Goal: Find specific page/section: Find specific page/section

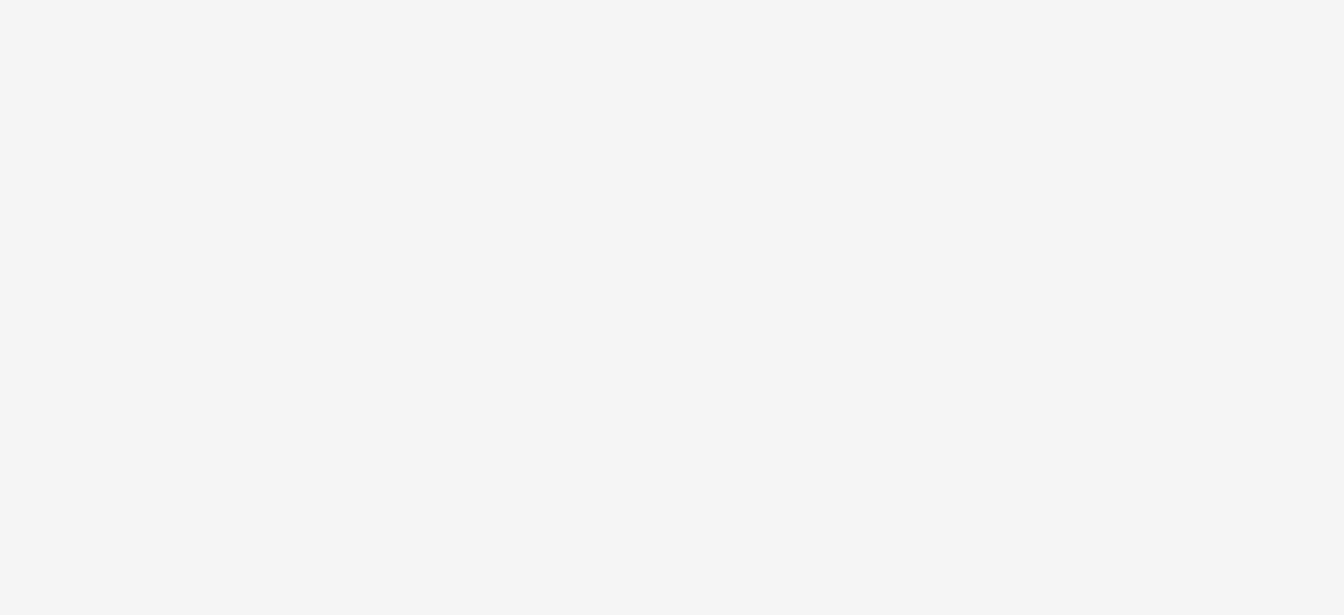
select select "4898266e-8f62-4c1f-b5d2-9d6229b50765"
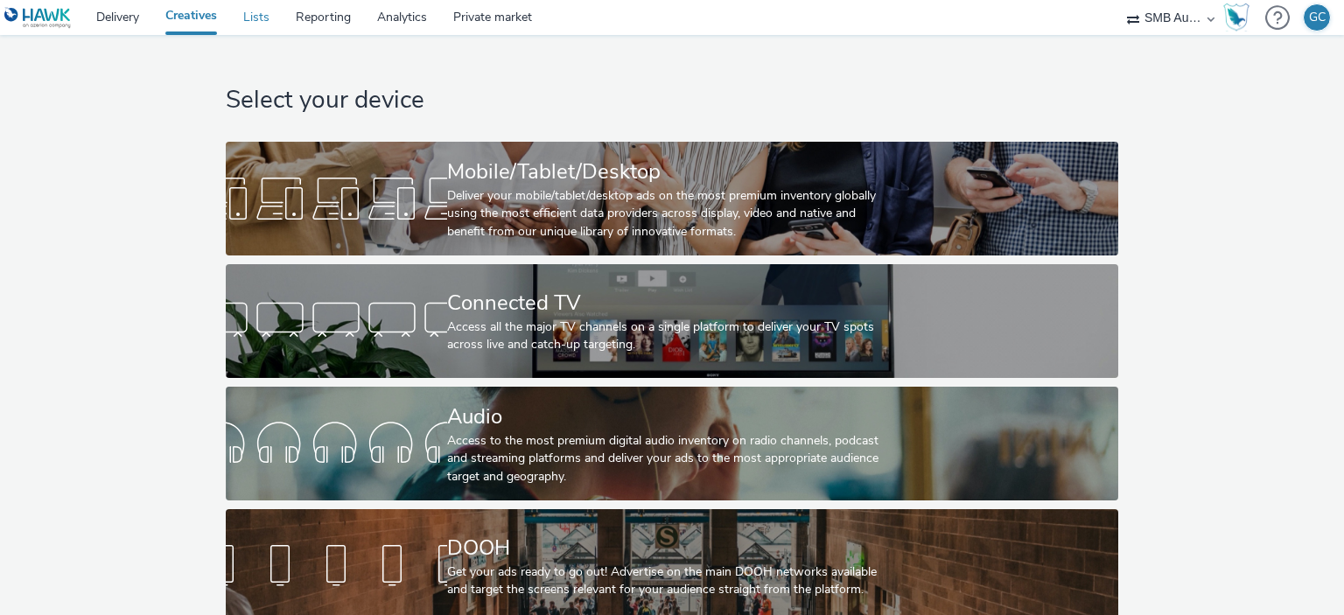
click at [255, 21] on link "Lists" at bounding box center [256, 17] width 52 height 35
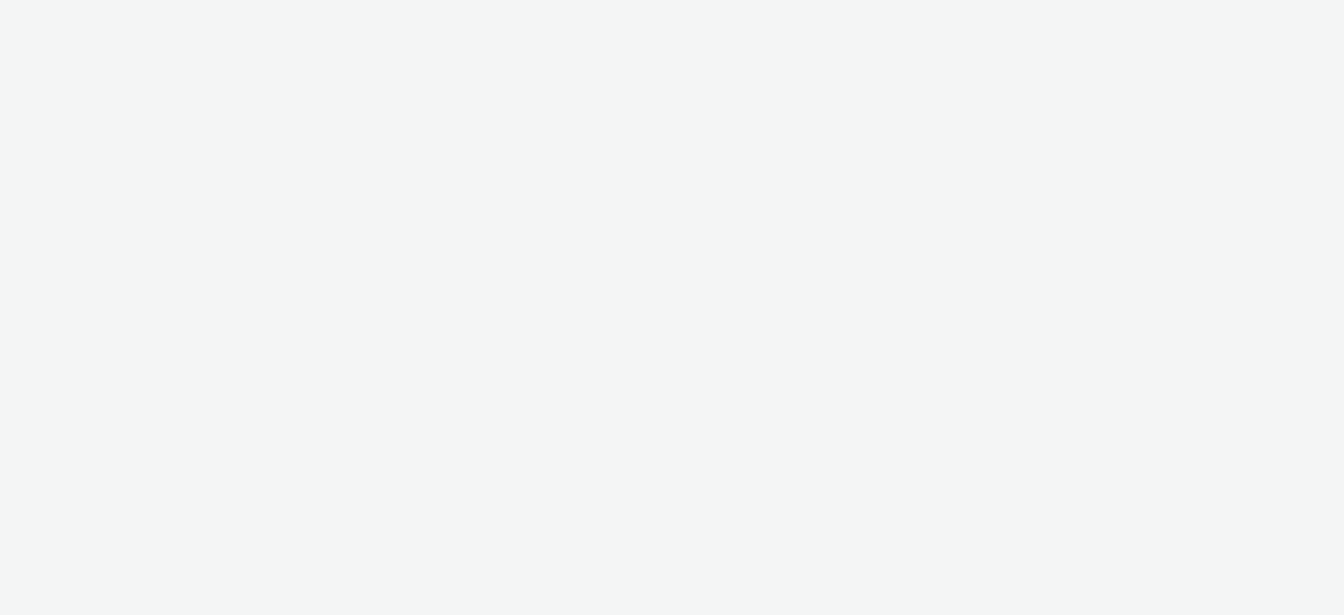
select select "c2c39535-6155-4a67-b350-758fe2cbc7c0"
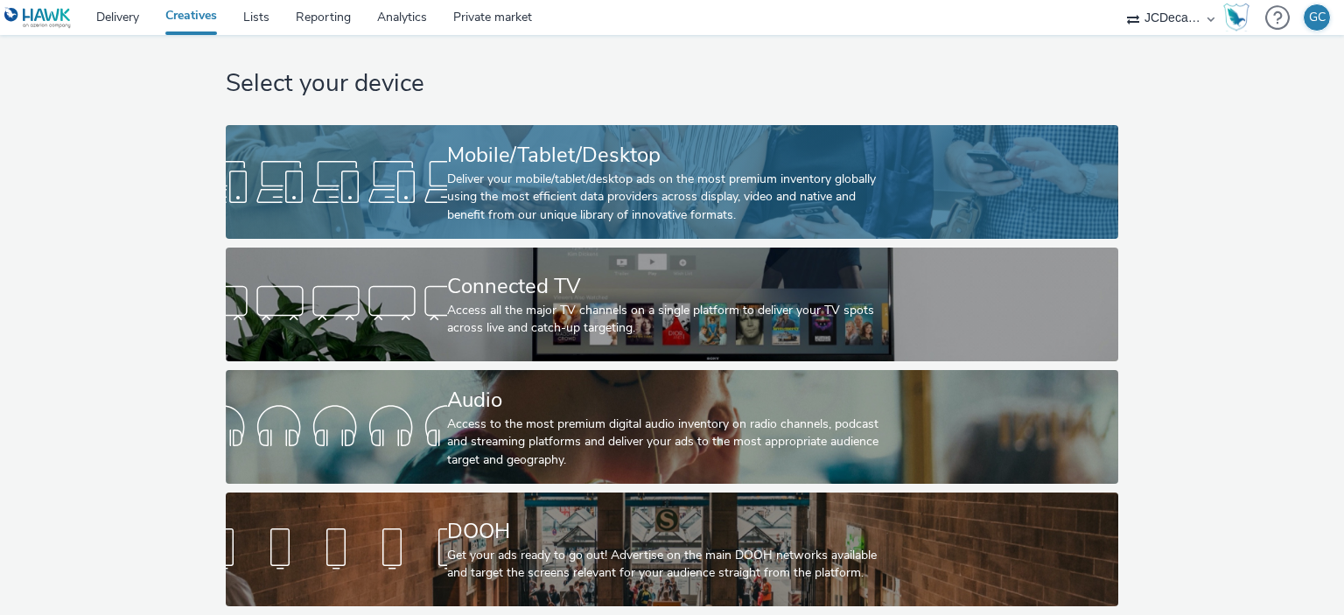
scroll to position [29, 0]
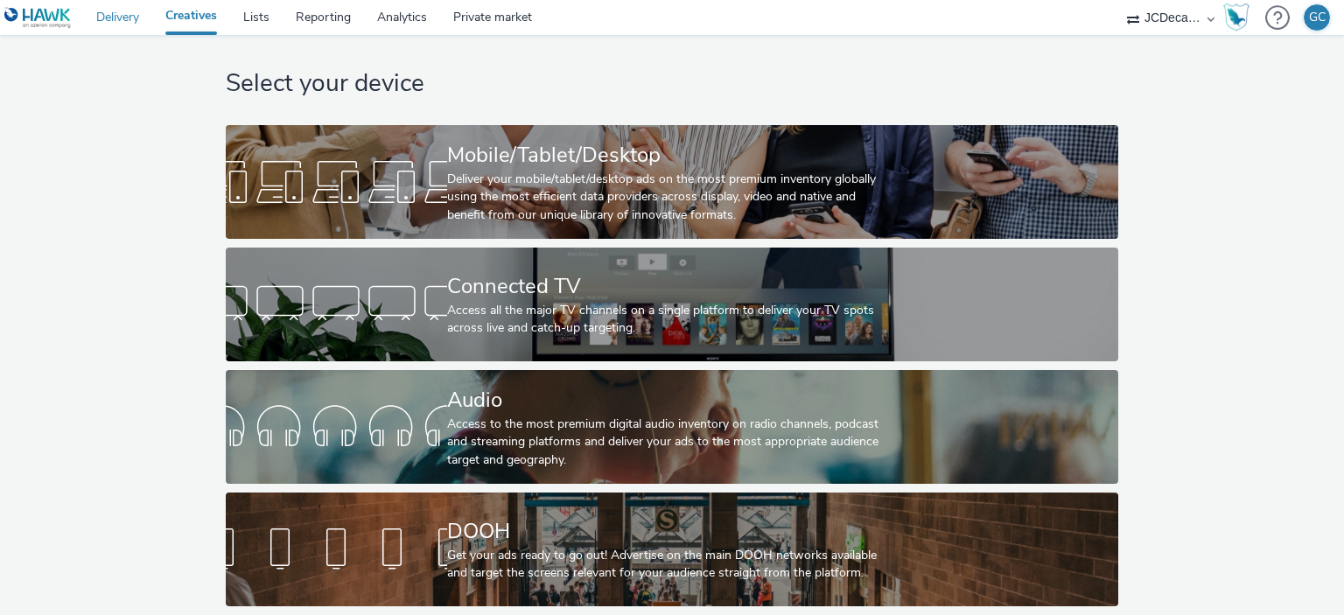
click at [136, 12] on link "Delivery" at bounding box center [117, 17] width 69 height 35
